Goal: Task Accomplishment & Management: Complete application form

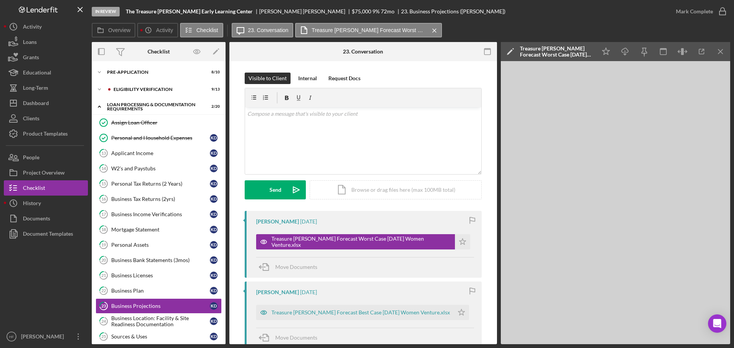
scroll to position [166, 0]
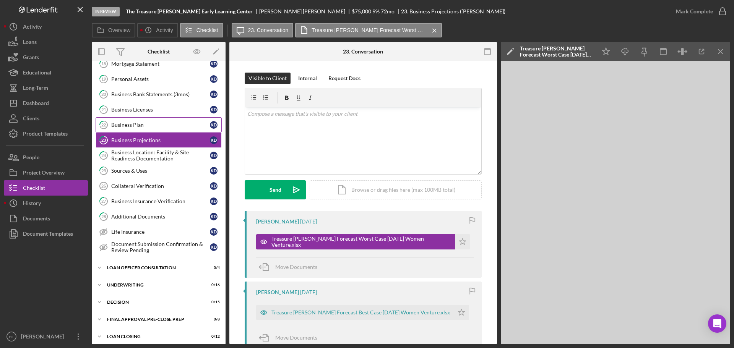
click at [157, 123] on div "Business Plan" at bounding box center [160, 125] width 99 height 6
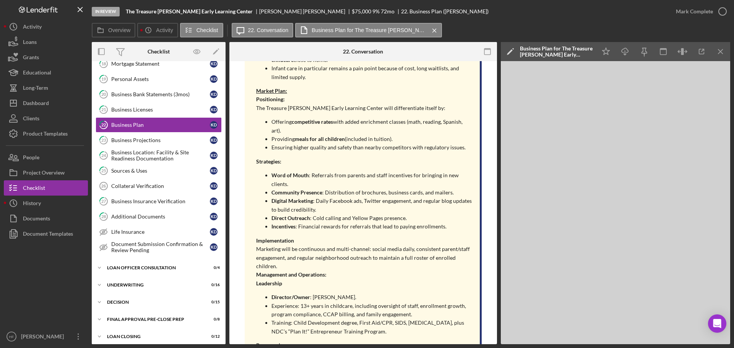
scroll to position [382, 0]
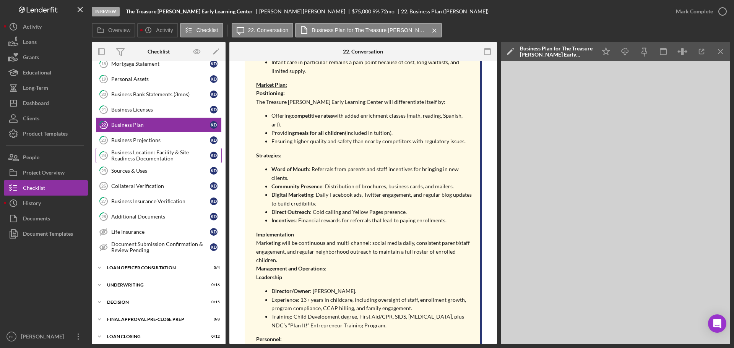
click at [144, 151] on div "Business Location: Facility & Site Readiness Documentation" at bounding box center [160, 155] width 99 height 12
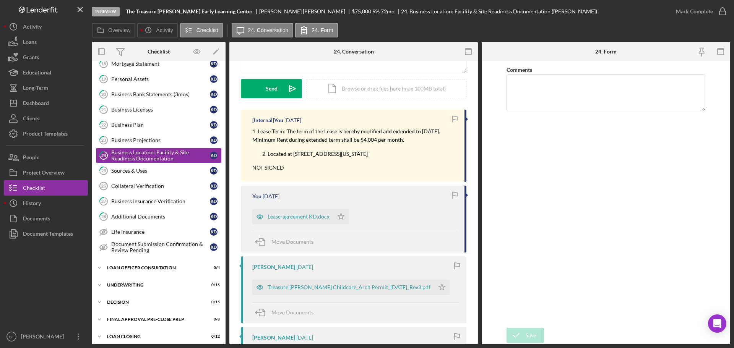
scroll to position [115, 0]
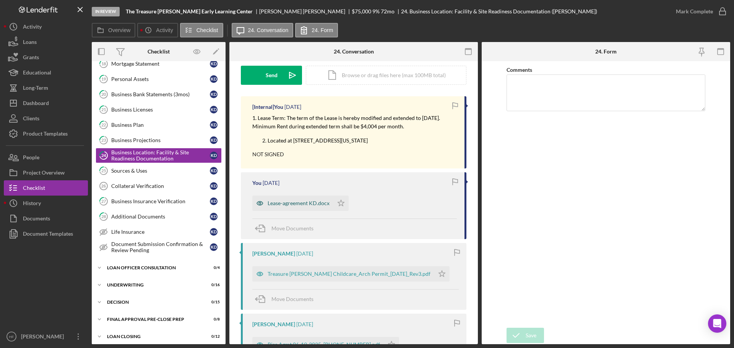
click at [310, 207] on div "Lease-agreement KD.docx" at bounding box center [292, 203] width 81 height 15
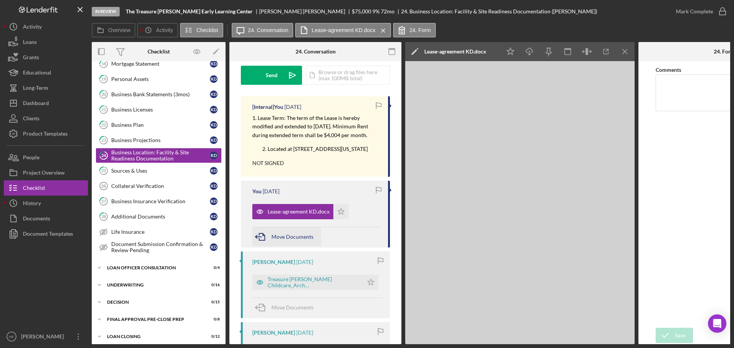
scroll to position [153, 0]
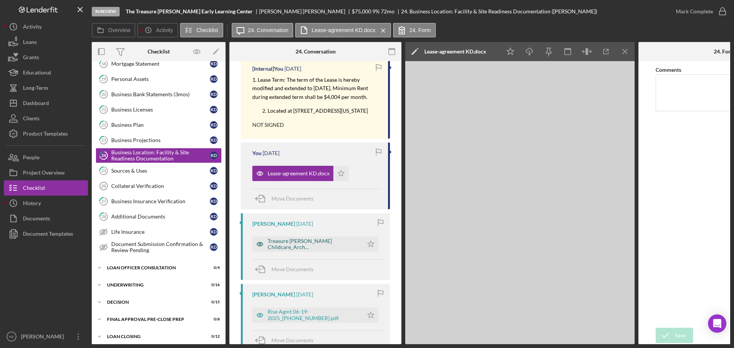
click at [302, 250] on div "Treasure [PERSON_NAME] Childcare_Arch Permit_[DATE]_Rev3.pdf" at bounding box center [313, 244] width 92 height 12
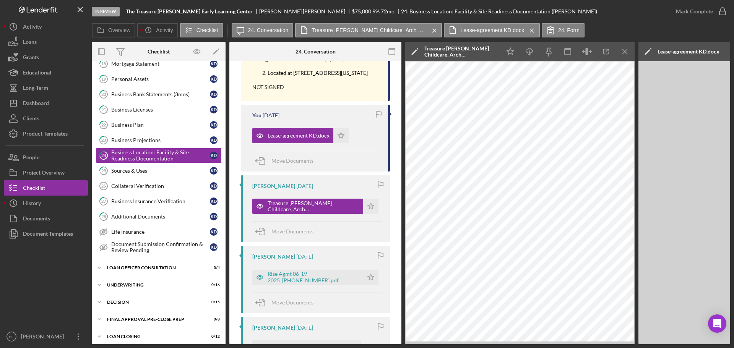
scroll to position [191, 0]
click at [302, 283] on div "Rise Agmt 06-19-2025_[PHONE_NUMBER].pdf" at bounding box center [313, 277] width 92 height 12
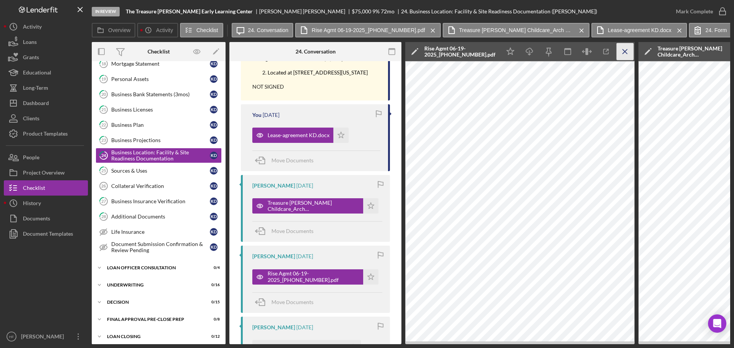
click at [627, 51] on icon "Icon/Menu Close" at bounding box center [624, 51] width 17 height 17
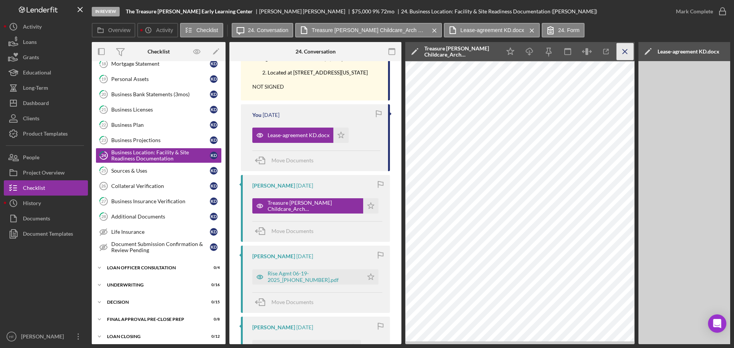
click at [627, 51] on icon "Icon/Menu Close" at bounding box center [624, 51] width 17 height 17
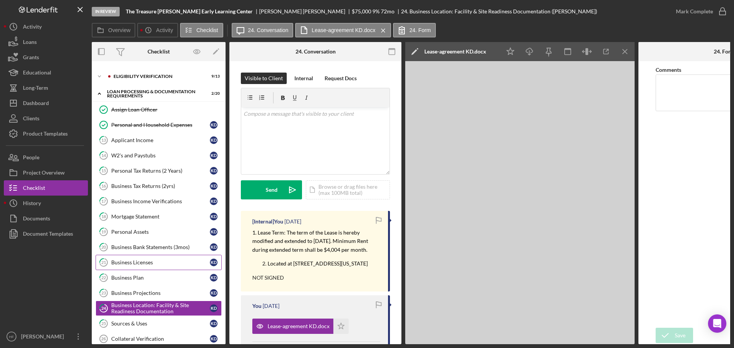
scroll to position [0, 0]
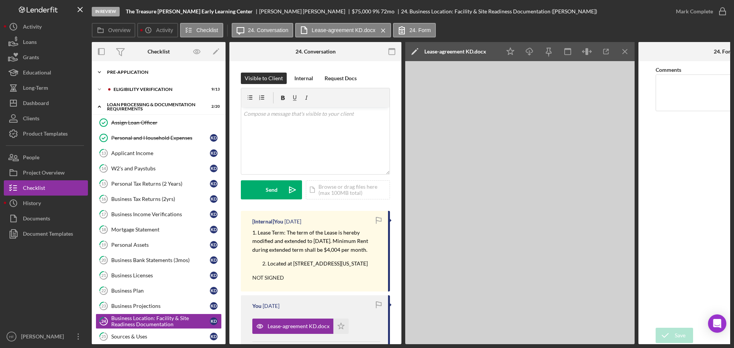
click at [138, 73] on div "Pre-Application" at bounding box center [161, 72] width 109 height 5
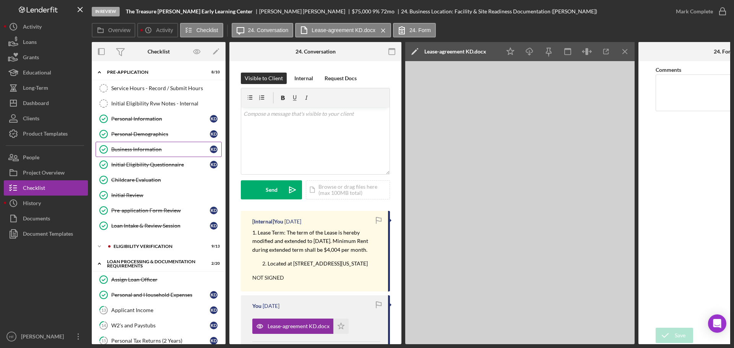
click at [141, 147] on div "Business Information" at bounding box center [160, 149] width 99 height 6
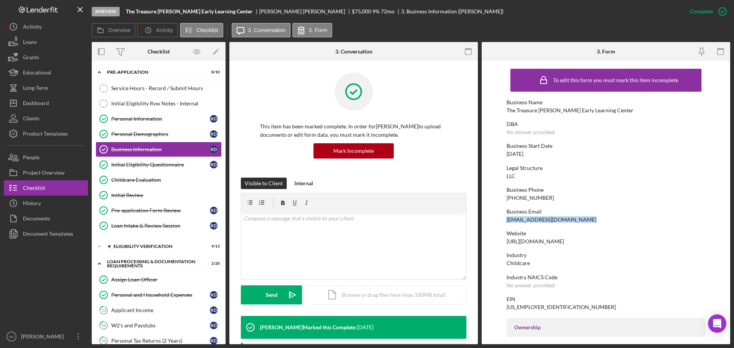
drag, startPoint x: 583, startPoint y: 219, endPoint x: 505, endPoint y: 219, distance: 77.6
click at [505, 219] on form "To edit this form you must mark this item incomplete Business Name The Treasure…" at bounding box center [605, 202] width 248 height 283
copy div "[EMAIL_ADDRESS][DOMAIN_NAME]"
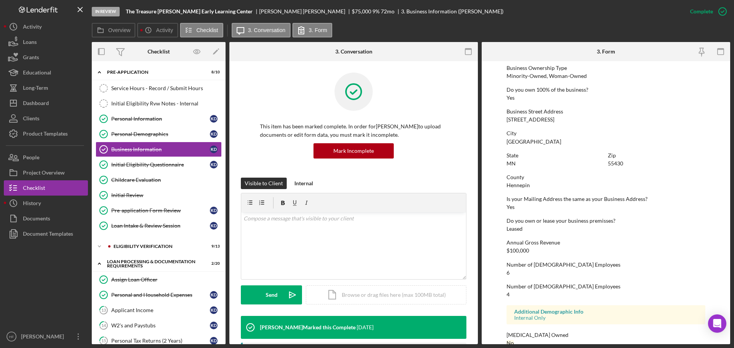
scroll to position [293, 0]
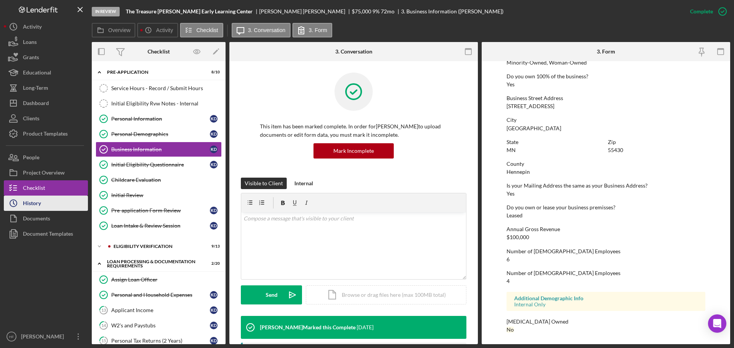
click at [33, 206] on div "History" at bounding box center [32, 204] width 18 height 17
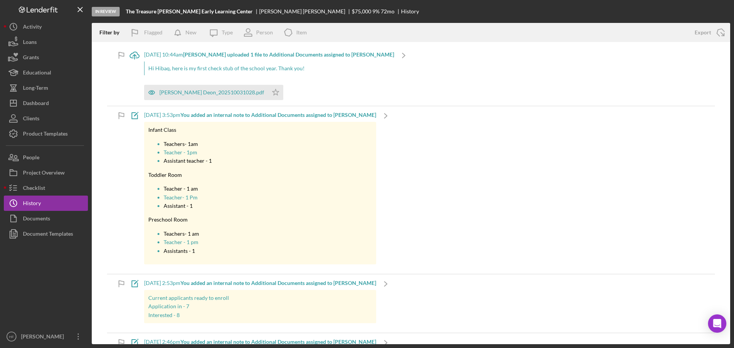
click at [307, 126] on p "Infant Class" at bounding box center [260, 130] width 224 height 8
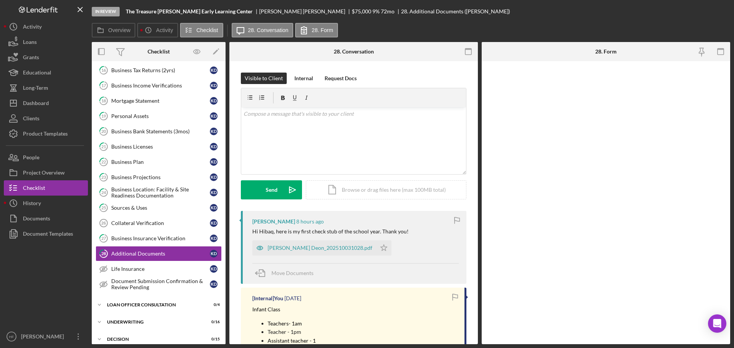
scroll to position [180, 0]
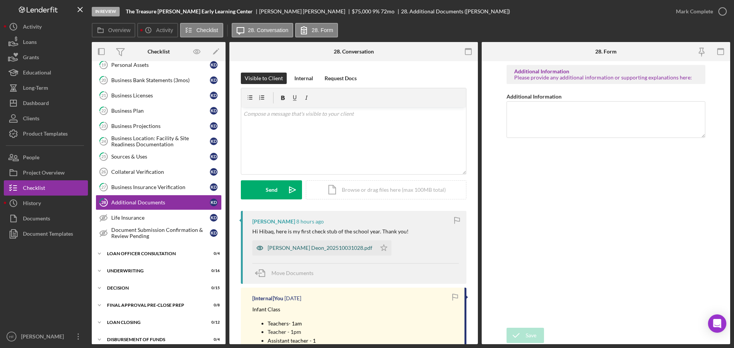
click at [316, 249] on div "[PERSON_NAME] Deon_202510031028.pdf" at bounding box center [319, 248] width 105 height 6
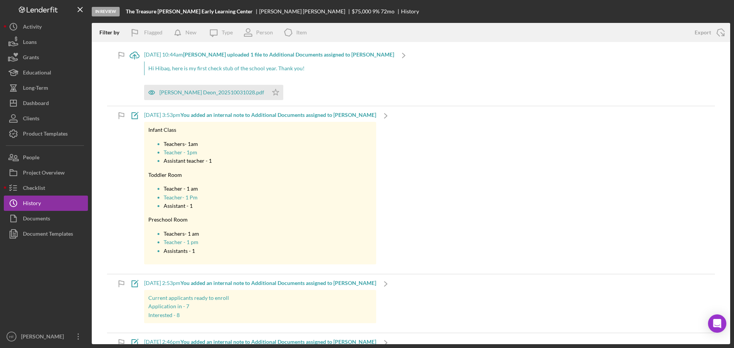
click at [366, 118] on div "[DATE] 3:53pm You added an internal note to Additional Documents assigned to [P…" at bounding box center [260, 190] width 232 height 168
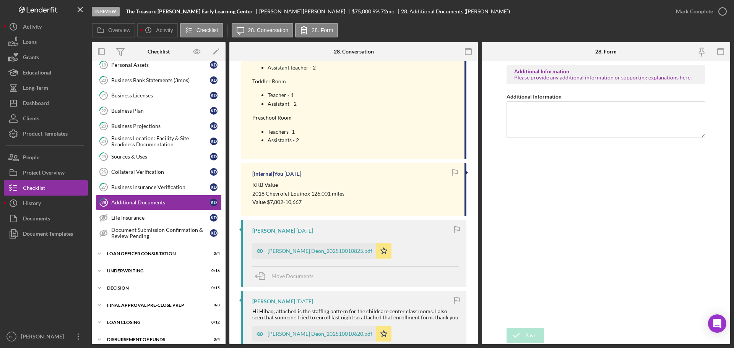
scroll to position [688, 0]
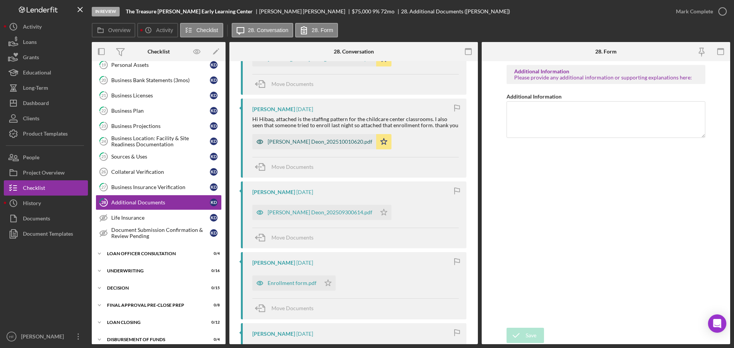
click at [319, 144] on div "[PERSON_NAME] Deon_202510010620.pdf" at bounding box center [319, 142] width 105 height 6
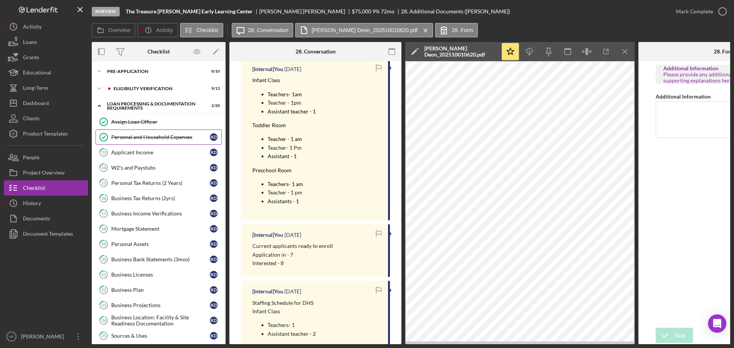
scroll to position [0, 0]
click at [135, 75] on div "Icon/Expander Pre-Application 8 / 10" at bounding box center [159, 72] width 134 height 15
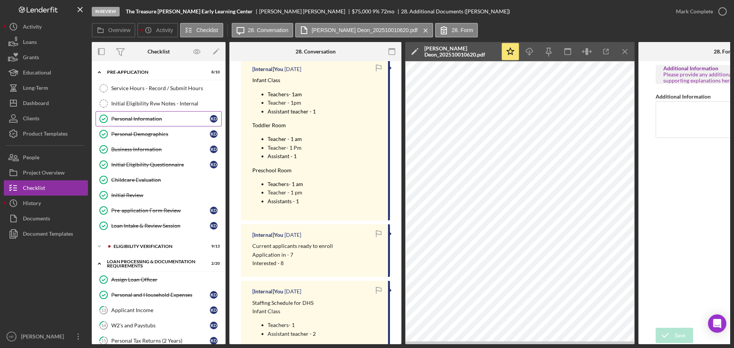
click at [146, 123] on link "Personal Information Personal Information K D" at bounding box center [159, 118] width 126 height 15
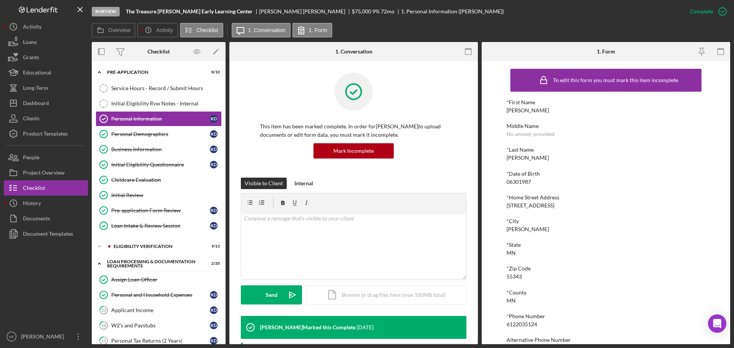
scroll to position [42, 0]
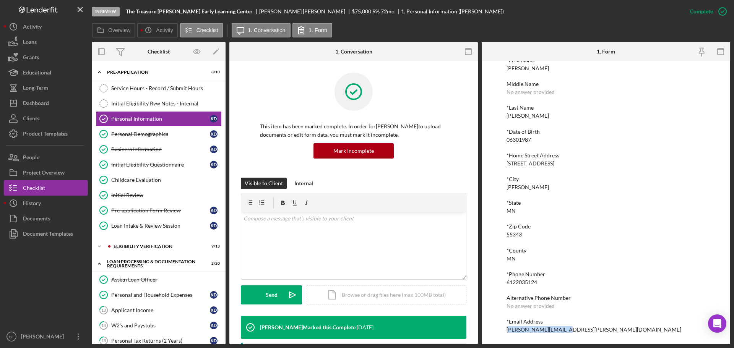
drag, startPoint x: 566, startPoint y: 326, endPoint x: 496, endPoint y: 330, distance: 69.7
click at [496, 330] on div "To edit this form you must mark this item incomplete *First Name [PERSON_NAME] …" at bounding box center [605, 202] width 248 height 283
copy div "[PERSON_NAME][EMAIL_ADDRESS][PERSON_NAME][DOMAIN_NAME]"
drag, startPoint x: 131, startPoint y: 134, endPoint x: 139, endPoint y: 138, distance: 9.1
click at [131, 134] on div "Personal Demographics" at bounding box center [160, 134] width 99 height 6
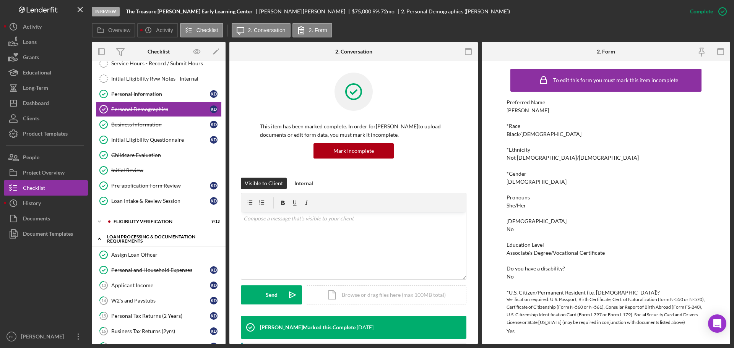
scroll to position [38, 0]
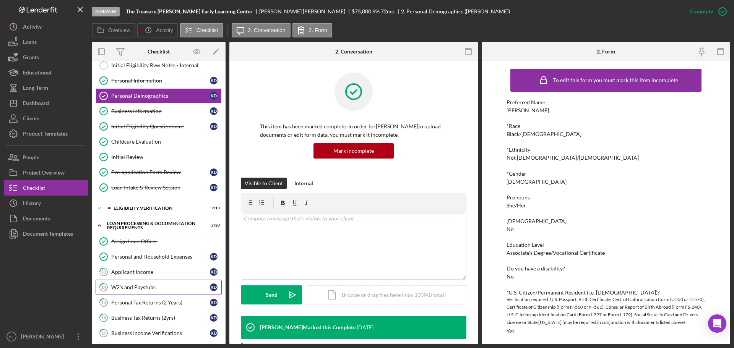
click at [147, 284] on div "W2's and Paystubs" at bounding box center [160, 287] width 99 height 6
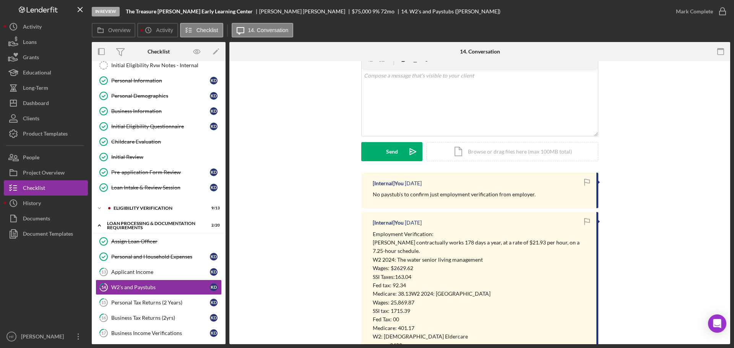
scroll to position [76, 0]
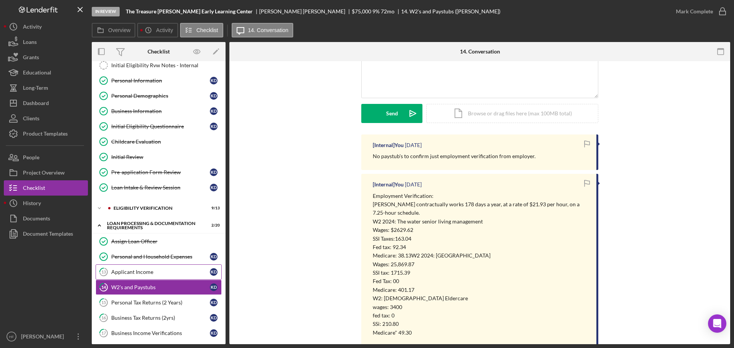
click at [157, 273] on div "Applicant Income" at bounding box center [160, 272] width 99 height 6
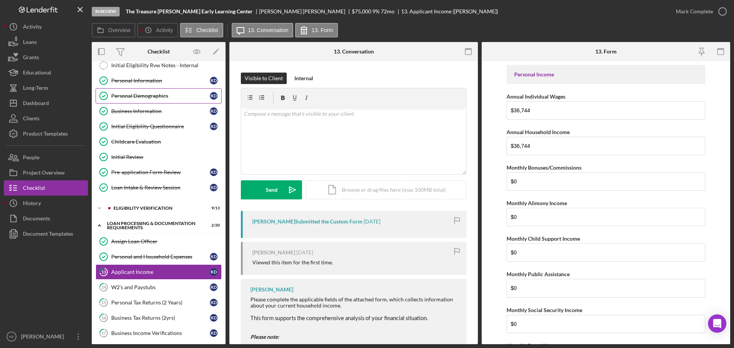
click at [148, 94] on div "Personal Demographics" at bounding box center [160, 96] width 99 height 6
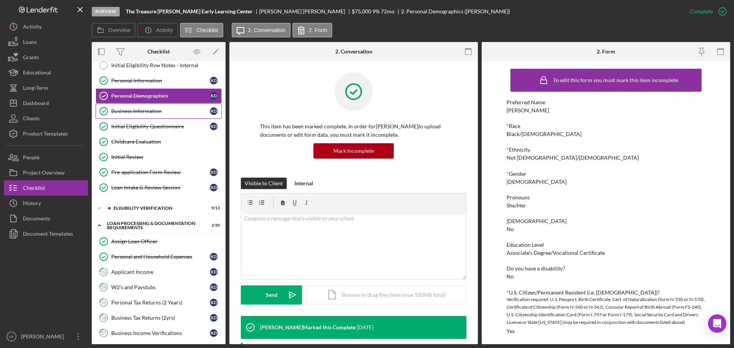
drag, startPoint x: 157, startPoint y: 112, endPoint x: 168, endPoint y: 117, distance: 11.6
click at [157, 112] on div "Business Information" at bounding box center [160, 111] width 99 height 6
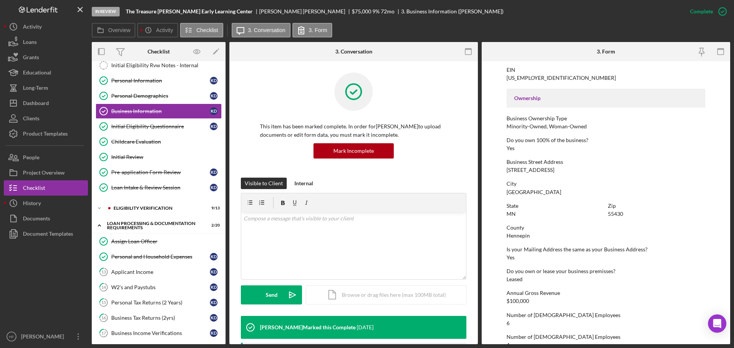
scroll to position [267, 0]
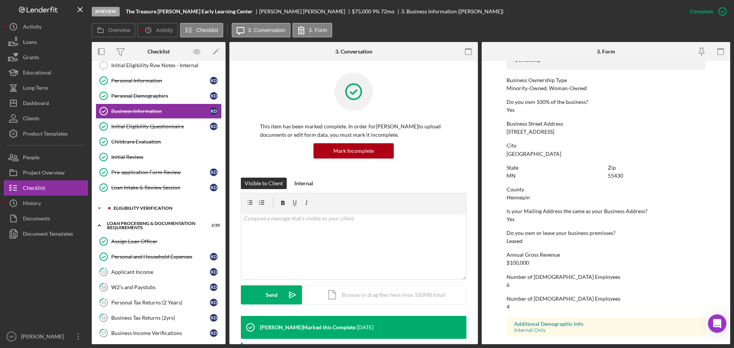
click at [138, 212] on div "Icon/Expander Eligibility Verification 9 / 13" at bounding box center [159, 208] width 134 height 15
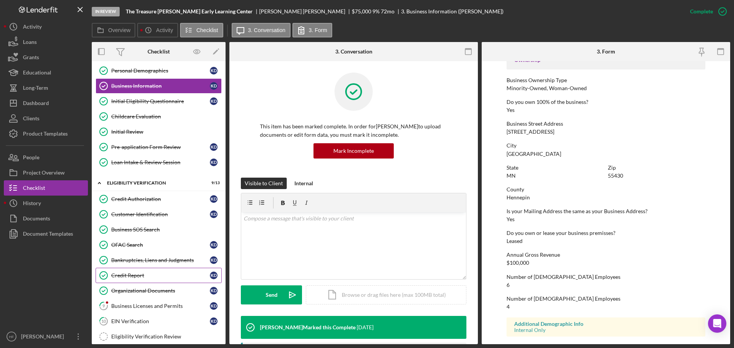
scroll to position [76, 0]
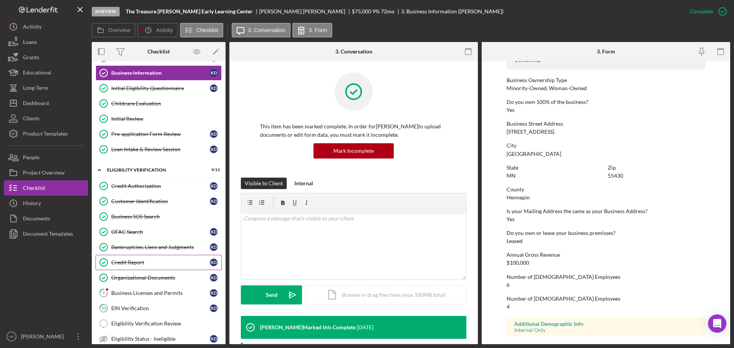
click at [144, 269] on link "Credit Report Credit Report K D" at bounding box center [159, 262] width 126 height 15
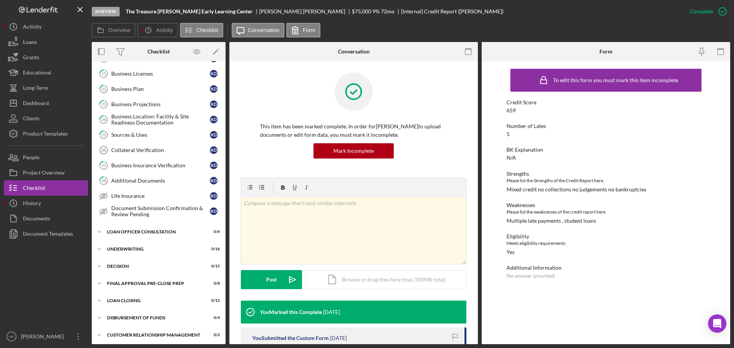
scroll to position [573, 0]
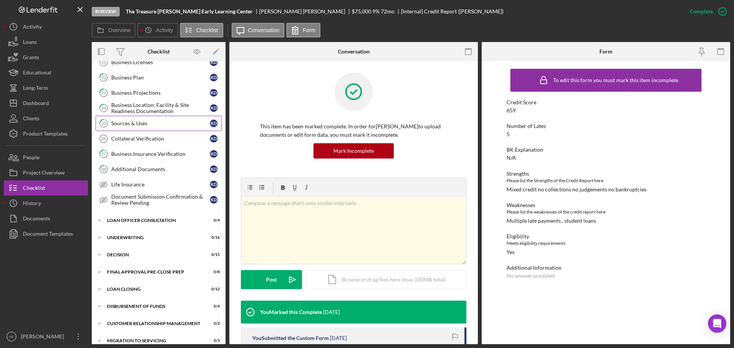
click at [136, 122] on div "Sources & Uses" at bounding box center [160, 123] width 99 height 6
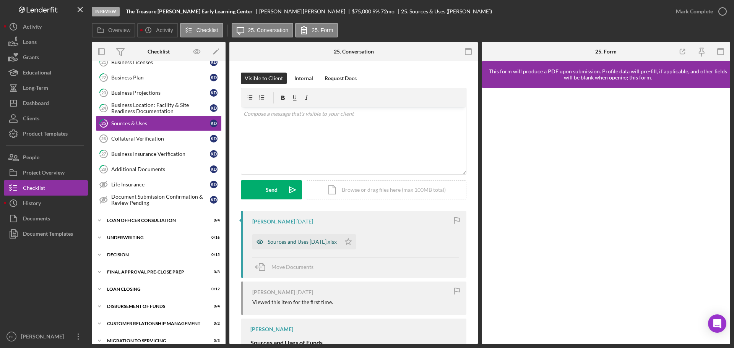
click at [283, 238] on div "Sources and Uses [DATE].xlsx" at bounding box center [296, 241] width 88 height 15
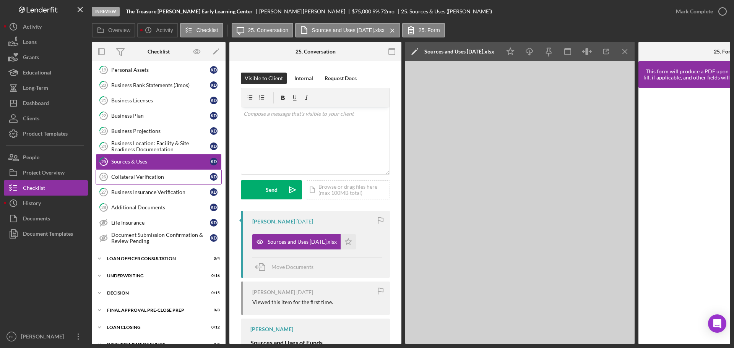
scroll to position [497, 0]
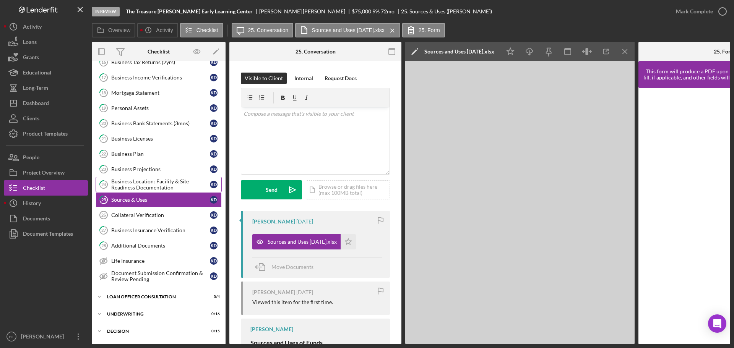
click at [154, 184] on div "Business Location: Facility & Site Readiness Documentation" at bounding box center [160, 184] width 99 height 12
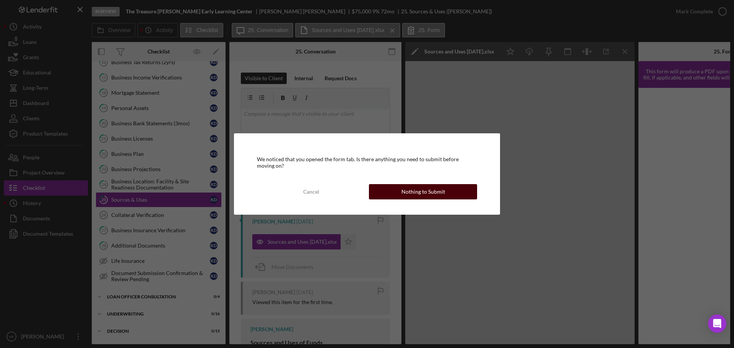
click at [392, 190] on button "Nothing to Submit" at bounding box center [423, 191] width 108 height 15
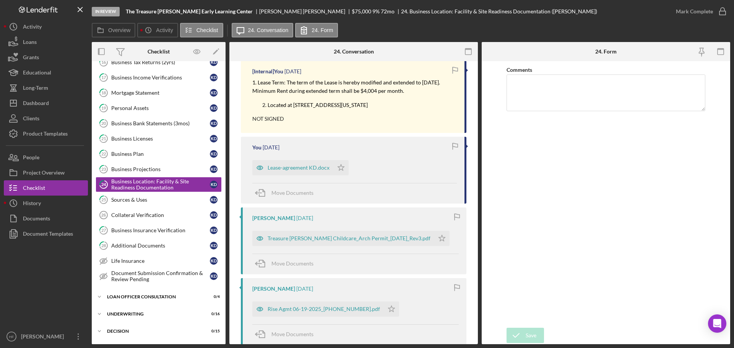
scroll to position [153, 0]
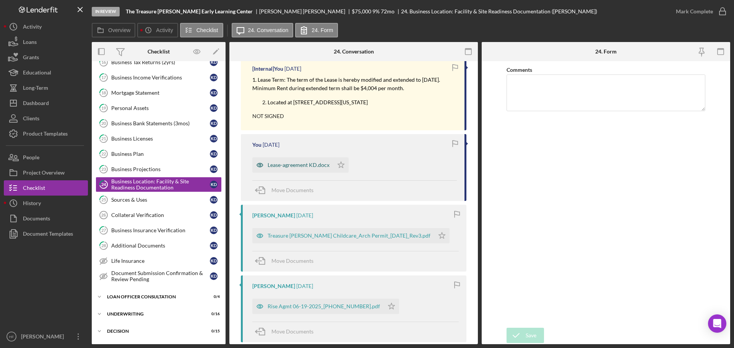
click at [305, 162] on div "Lease-agreement KD.docx" at bounding box center [298, 165] width 62 height 6
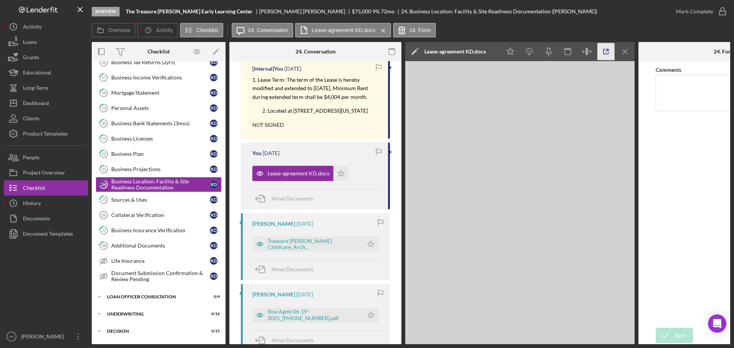
click at [600, 53] on icon "button" at bounding box center [605, 51] width 17 height 17
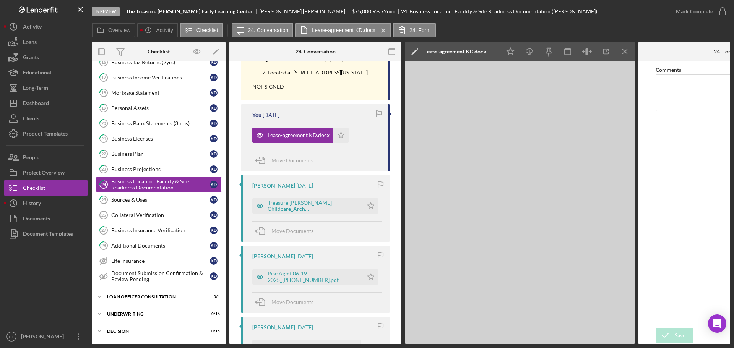
scroll to position [229, 0]
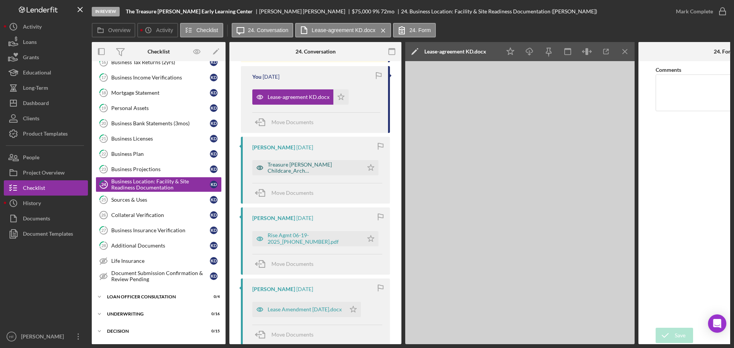
click at [278, 174] on div "Treasure [PERSON_NAME] Childcare_Arch Permit_[DATE]_Rev3.pdf" at bounding box center [313, 168] width 92 height 12
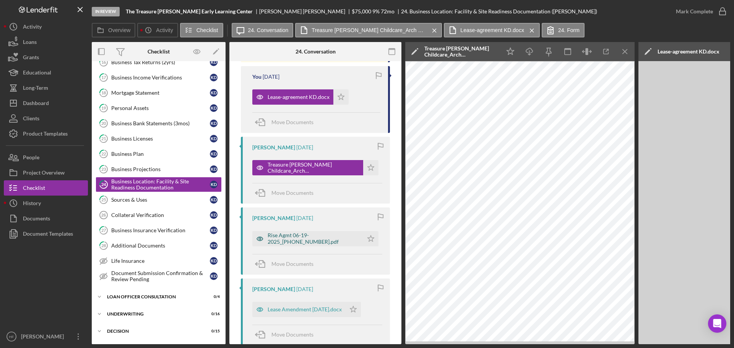
click at [280, 245] on div "Rise Agmt 06-19-2025_[PHONE_NUMBER].pdf" at bounding box center [313, 238] width 92 height 12
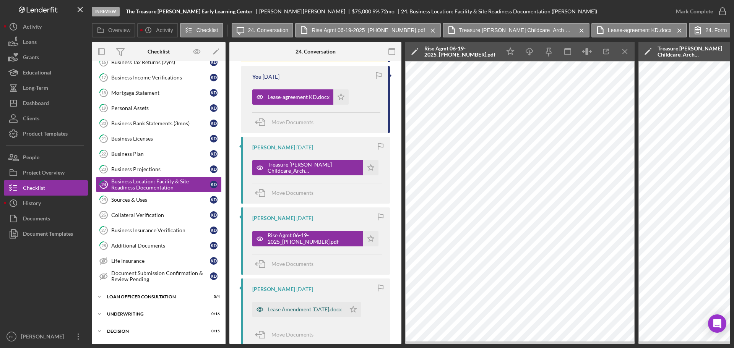
click at [289, 313] on div "Lease Amendment [DATE].docx" at bounding box center [304, 309] width 74 height 6
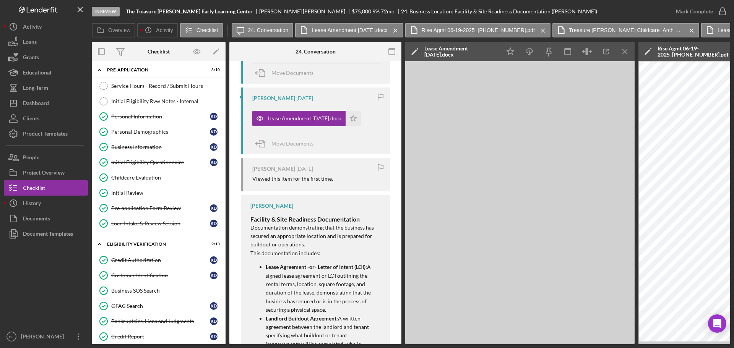
scroll to position [0, 0]
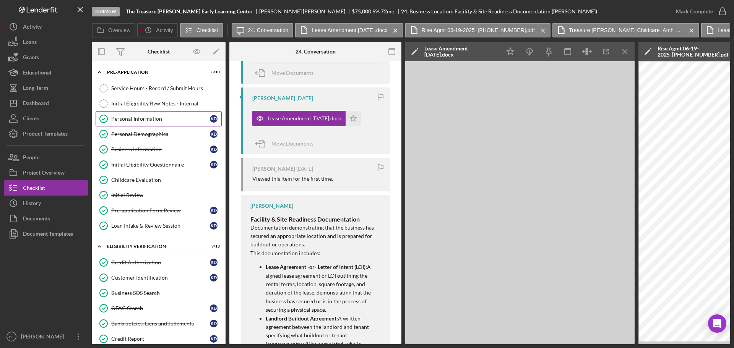
click at [150, 116] on div "Personal Information" at bounding box center [160, 119] width 99 height 6
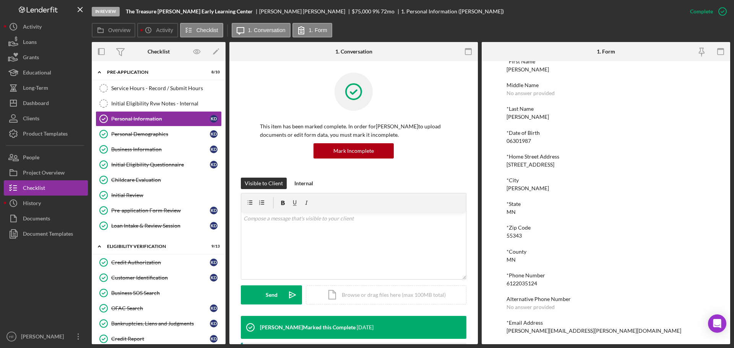
scroll to position [42, 0]
drag, startPoint x: 564, startPoint y: 329, endPoint x: 496, endPoint y: 331, distance: 68.0
click at [496, 331] on div "To edit this form you must mark this item incomplete *First Name [PERSON_NAME] …" at bounding box center [605, 202] width 248 height 283
copy div "[PERSON_NAME][EMAIL_ADDRESS][PERSON_NAME][DOMAIN_NAME]"
